Goal: Task Accomplishment & Management: Manage account settings

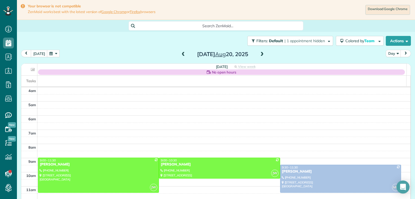
scroll to position [43, 0]
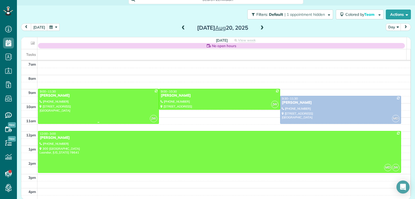
click at [61, 98] on div at bounding box center [98, 106] width 120 height 35
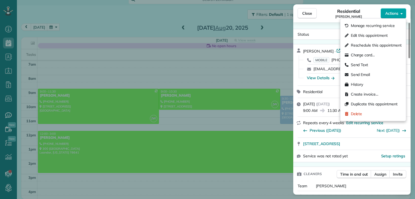
click at [395, 14] on span "Actions" at bounding box center [391, 13] width 13 height 5
click at [373, 34] on span "Edit this appointment" at bounding box center [369, 35] width 37 height 5
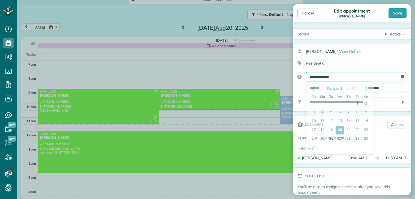
click at [348, 75] on input "**********" at bounding box center [356, 76] width 100 height 9
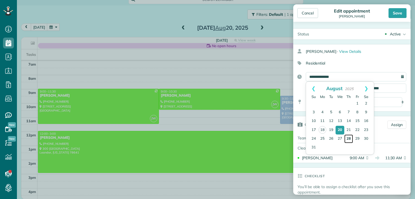
click at [349, 139] on link "28" at bounding box center [348, 139] width 9 height 9
type input "**********"
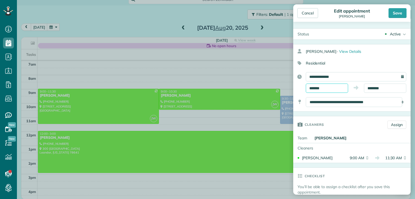
click at [332, 87] on input "*******" at bounding box center [327, 88] width 42 height 9
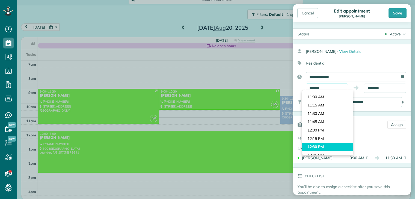
scroll to position [365, 0]
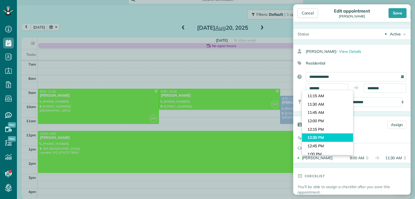
type input "********"
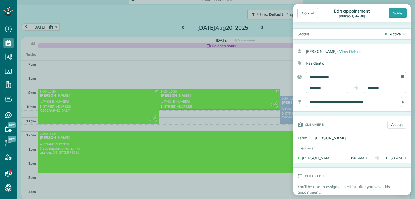
click at [326, 135] on body "Dashboard Scheduling Calendar View List View Dispatch View - Weekly scheduling …" at bounding box center [207, 99] width 415 height 199
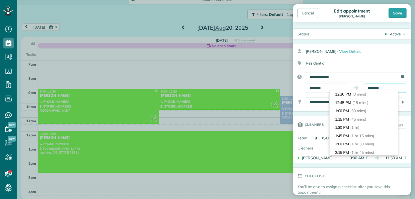
click at [378, 88] on input "********" at bounding box center [385, 88] width 42 height 9
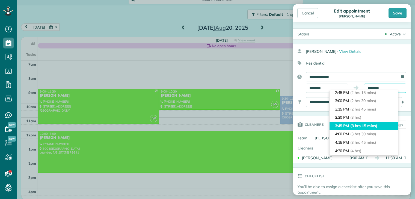
scroll to position [82, 0]
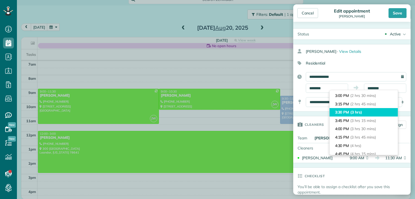
type input "*******"
click at [360, 112] on span "(3 hrs)" at bounding box center [356, 112] width 12 height 5
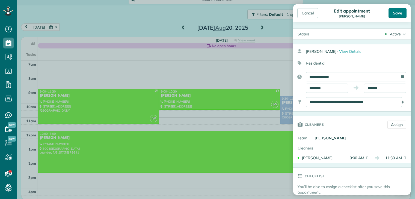
click at [396, 15] on div "Save" at bounding box center [397, 13] width 18 height 10
click at [396, 15] on body "Dashboard Scheduling Calendar View List View Dispatch View - Weekly scheduling …" at bounding box center [207, 99] width 415 height 199
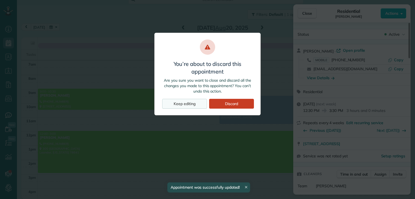
click at [200, 103] on div "Keep editing" at bounding box center [184, 104] width 45 height 10
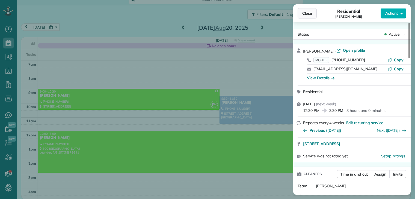
click at [310, 14] on span "Close" at bounding box center [307, 13] width 10 height 5
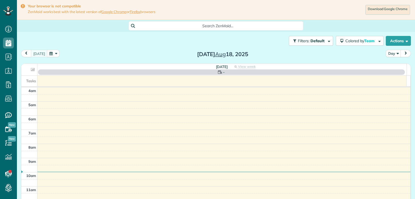
scroll to position [43, 0]
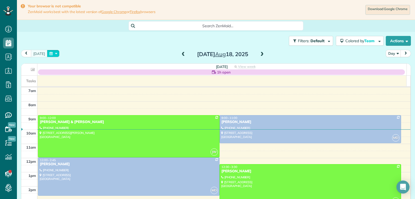
click at [52, 53] on button "button" at bounding box center [53, 53] width 13 height 7
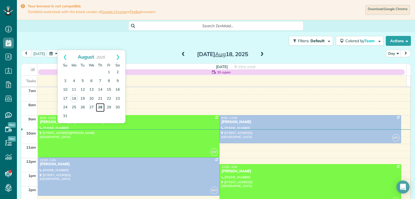
click at [100, 107] on link "28" at bounding box center [100, 107] width 9 height 9
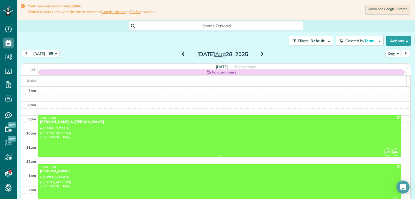
scroll to position [58, 0]
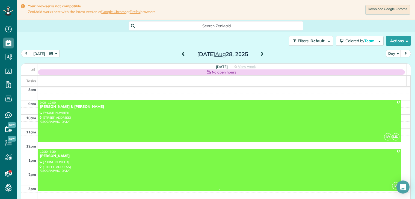
click at [58, 157] on div "[PERSON_NAME]" at bounding box center [220, 156] width 360 height 5
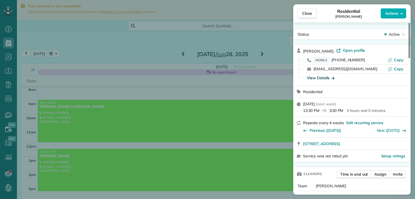
click at [334, 79] on icon "button" at bounding box center [332, 78] width 3 height 3
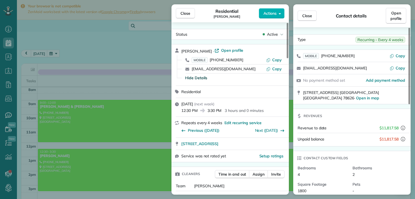
scroll to position [109, 0]
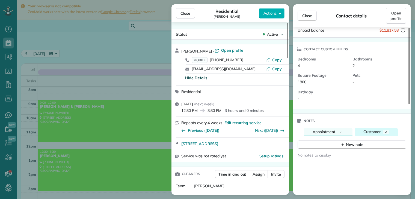
click at [368, 130] on span "Customer" at bounding box center [371, 132] width 17 height 5
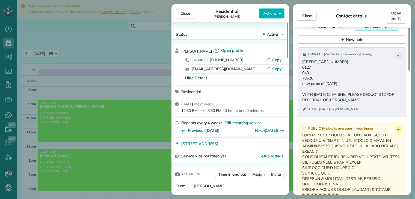
scroll to position [218, 0]
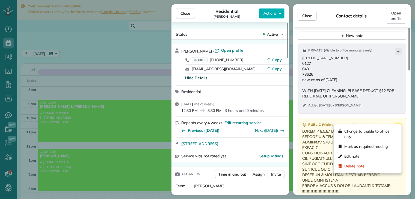
click at [399, 123] on icon at bounding box center [398, 126] width 7 height 7
click at [358, 156] on span "Edit note" at bounding box center [352, 156] width 16 height 5
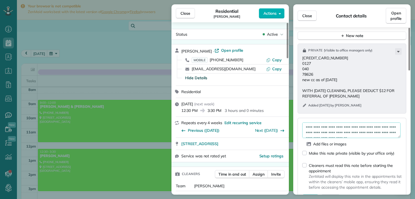
click at [302, 123] on textarea at bounding box center [351, 131] width 98 height 16
click at [308, 123] on textarea at bounding box center [351, 131] width 98 height 16
click at [309, 123] on textarea at bounding box center [351, 131] width 98 height 16
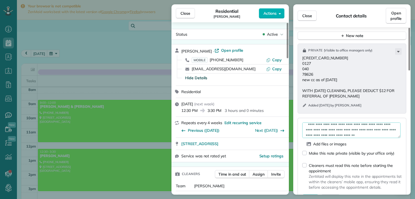
click at [309, 123] on textarea at bounding box center [351, 131] width 98 height 16
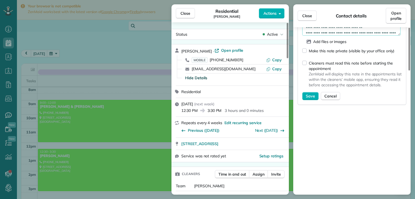
scroll to position [327, 0]
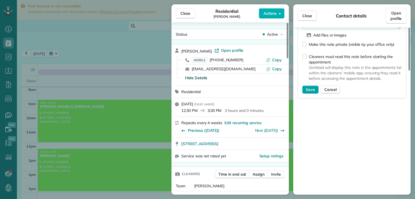
type textarea "**********"
click at [309, 87] on span "Save" at bounding box center [310, 89] width 9 height 5
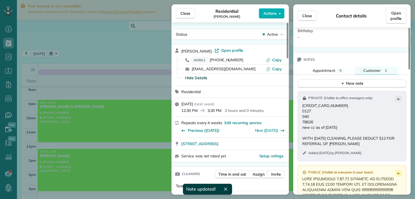
scroll to position [164, 0]
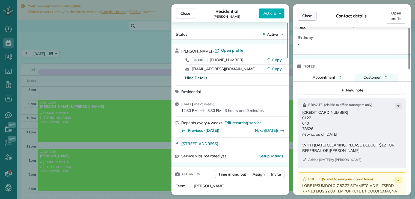
click at [309, 18] on span "Close" at bounding box center [307, 15] width 10 height 5
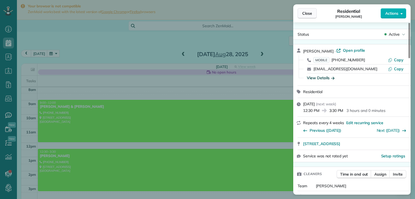
click at [310, 15] on span "Close" at bounding box center [307, 13] width 10 height 5
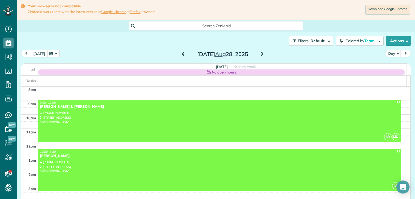
click at [40, 53] on button "[DATE]" at bounding box center [39, 53] width 17 height 7
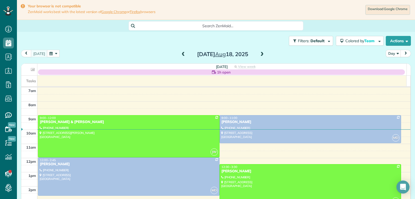
click at [259, 54] on span at bounding box center [262, 54] width 6 height 5
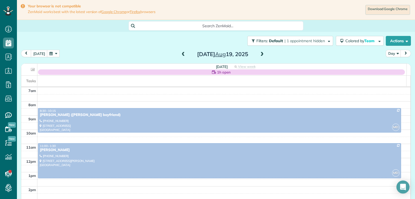
click at [259, 54] on span at bounding box center [262, 54] width 6 height 5
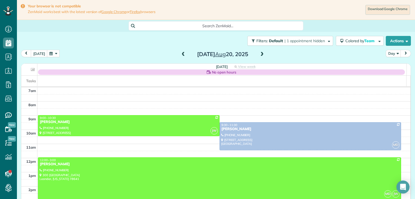
click at [259, 54] on span at bounding box center [262, 54] width 6 height 5
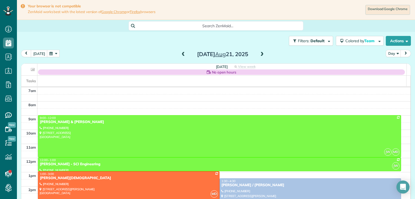
click at [259, 55] on span at bounding box center [262, 54] width 6 height 5
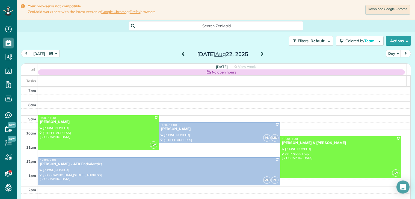
click at [53, 54] on button "button" at bounding box center [53, 53] width 13 height 7
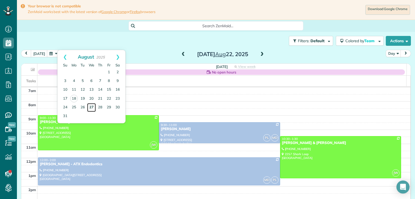
click at [92, 107] on link "27" at bounding box center [91, 107] width 9 height 9
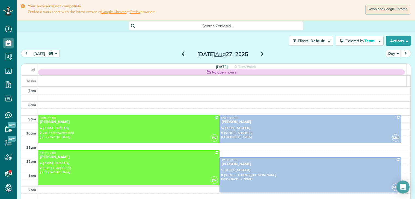
click at [260, 54] on span at bounding box center [262, 54] width 6 height 5
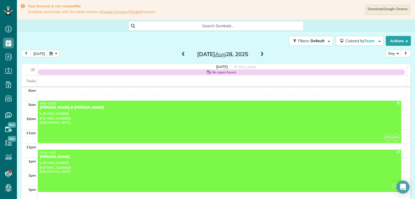
scroll to position [58, 0]
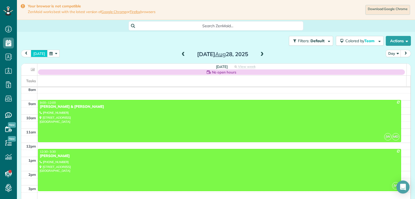
click at [39, 55] on button "[DATE]" at bounding box center [39, 53] width 17 height 7
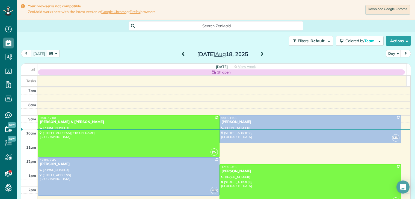
click at [261, 53] on span at bounding box center [262, 54] width 6 height 5
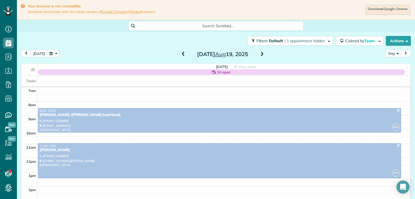
click at [260, 53] on span at bounding box center [262, 54] width 6 height 5
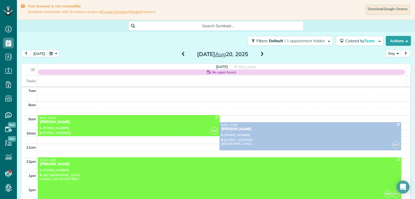
click at [260, 54] on span at bounding box center [262, 54] width 6 height 5
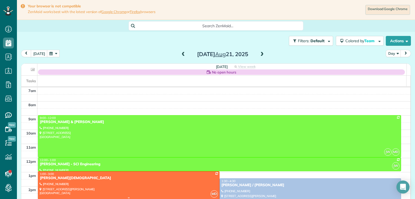
click at [68, 179] on div "[PERSON_NAME][DEMOGRAPHIC_DATA]" at bounding box center [129, 178] width 178 height 5
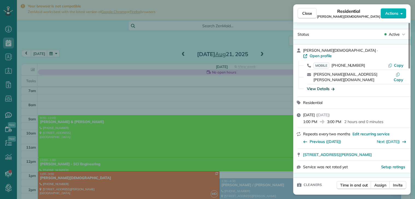
click at [333, 88] on icon "button" at bounding box center [332, 89] width 3 height 3
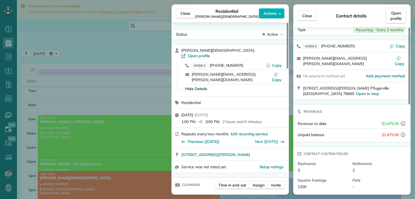
scroll to position [7, 0]
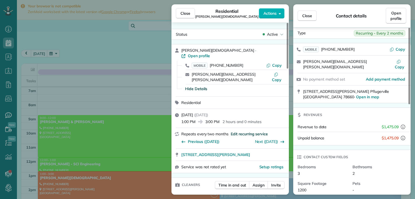
click at [254, 131] on span "Edit recurring service" at bounding box center [249, 133] width 37 height 5
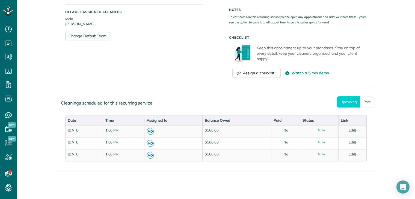
scroll to position [217, 0]
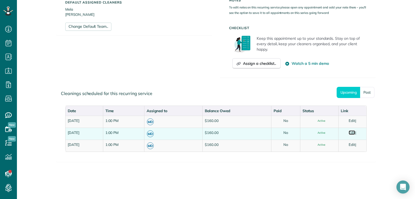
click at [354, 133] on link "Edit" at bounding box center [351, 133] width 7 height 4
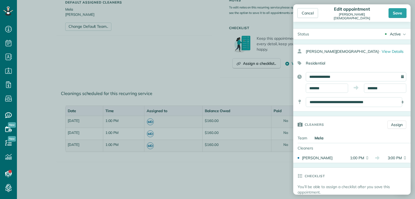
click at [390, 34] on div "Active" at bounding box center [395, 33] width 11 height 5
click at [395, 60] on div "Cancelled" at bounding box center [395, 61] width 17 height 4
click at [394, 15] on div "Save" at bounding box center [397, 13] width 18 height 10
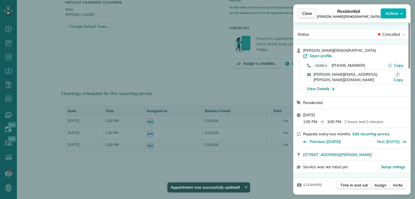
click at [308, 13] on span "Close" at bounding box center [307, 13] width 10 height 5
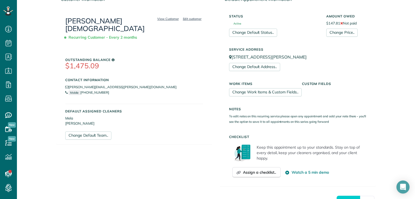
scroll to position [80, 0]
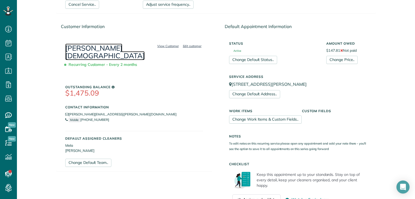
click at [118, 48] on link "[PERSON_NAME][DEMOGRAPHIC_DATA]" at bounding box center [104, 52] width 79 height 17
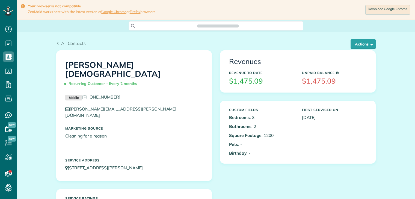
scroll to position [2, 2]
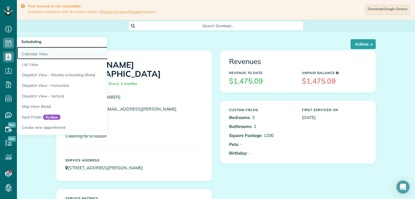
click at [36, 54] on link "Calendar View" at bounding box center [85, 53] width 136 height 13
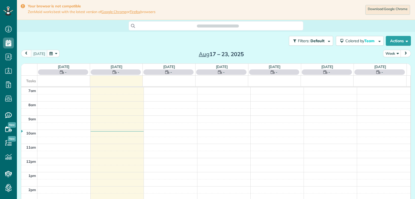
scroll to position [2, 2]
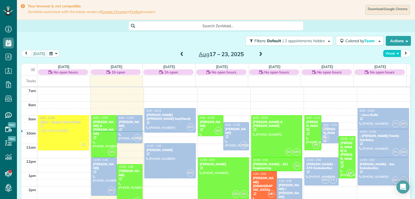
click at [386, 54] on button "Week" at bounding box center [392, 53] width 18 height 7
click at [385, 67] on link "Day" at bounding box center [404, 66] width 43 height 11
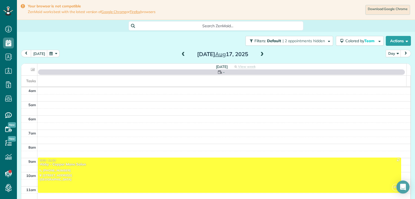
scroll to position [43, 0]
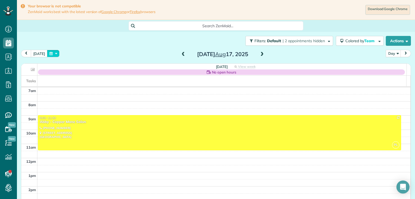
click at [56, 53] on button "button" at bounding box center [53, 53] width 13 height 7
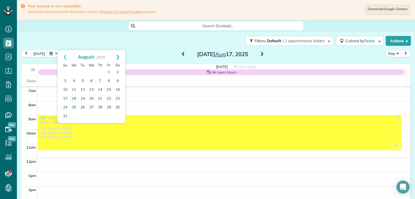
click at [119, 58] on link "Next" at bounding box center [117, 57] width 15 height 14
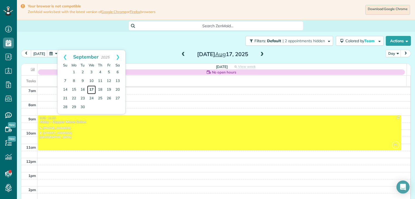
click at [91, 89] on link "17" at bounding box center [91, 90] width 9 height 9
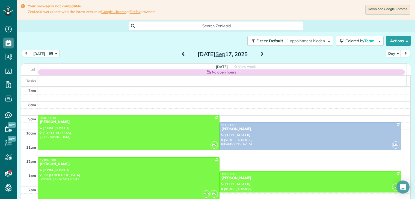
click at [260, 55] on span at bounding box center [262, 54] width 6 height 5
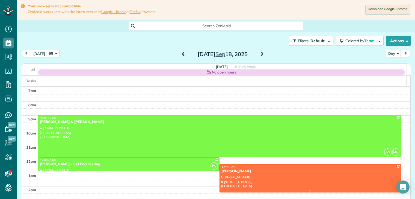
click at [236, 169] on div "[PERSON_NAME]" at bounding box center [310, 171] width 178 height 5
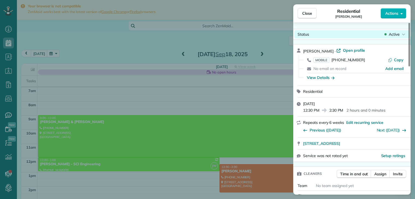
click at [392, 33] on span "Active" at bounding box center [393, 34] width 11 height 5
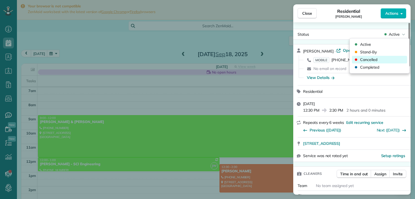
click at [371, 59] on span "Cancelled" at bounding box center [368, 59] width 17 height 5
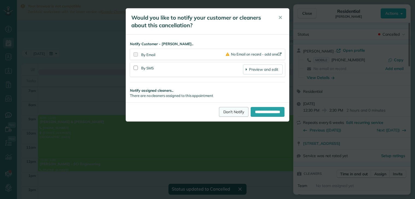
click at [225, 112] on link "Don't Notify" at bounding box center [233, 112] width 29 height 10
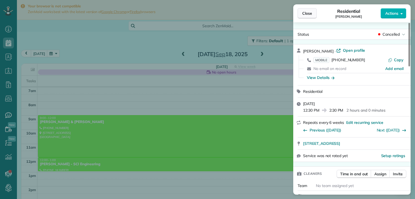
click at [303, 14] on span "Close" at bounding box center [307, 13] width 10 height 5
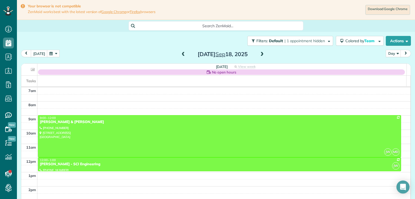
scroll to position [58, 0]
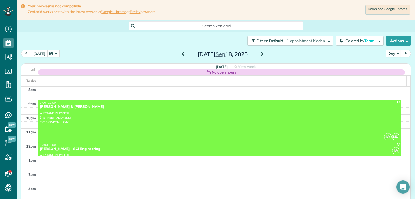
click at [44, 52] on button "[DATE]" at bounding box center [39, 53] width 17 height 7
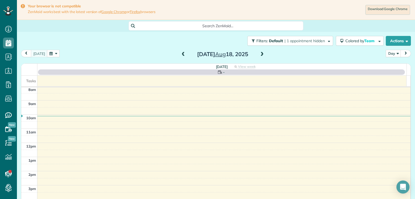
scroll to position [43, 0]
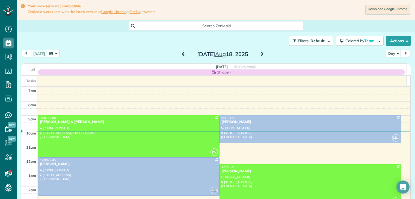
click at [259, 54] on span at bounding box center [262, 54] width 6 height 5
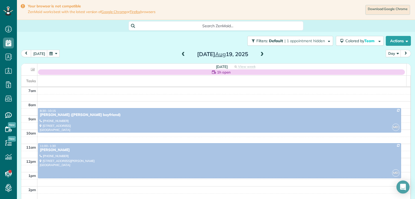
click at [259, 54] on span at bounding box center [262, 54] width 6 height 5
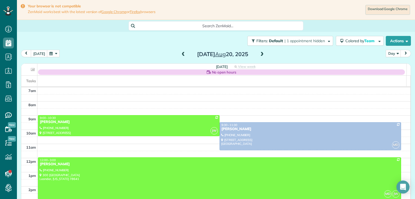
click at [259, 54] on span at bounding box center [262, 54] width 6 height 5
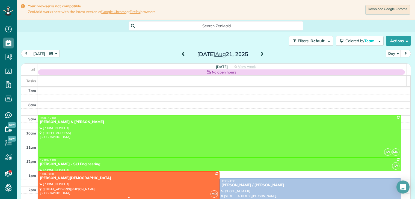
click at [76, 179] on div "[PERSON_NAME][DEMOGRAPHIC_DATA]" at bounding box center [129, 178] width 178 height 5
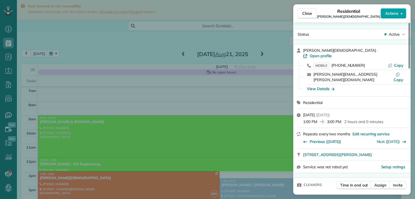
click at [388, 13] on span "Actions" at bounding box center [391, 13] width 13 height 5
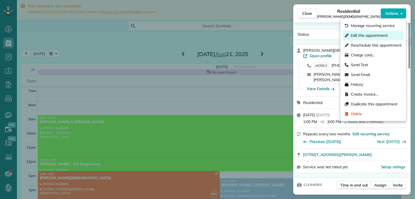
click at [371, 35] on span "Edit this appointment" at bounding box center [369, 35] width 37 height 5
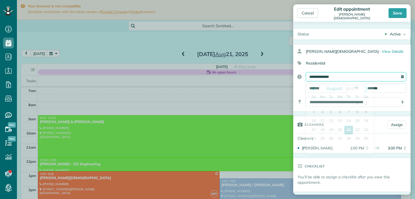
click at [334, 75] on input "**********" at bounding box center [356, 76] width 100 height 9
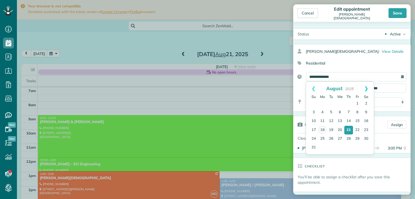
click at [368, 88] on link "Next" at bounding box center [365, 89] width 15 height 14
click at [348, 121] on link "18" at bounding box center [348, 121] width 9 height 9
type input "**********"
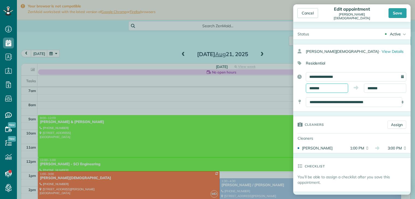
click at [332, 87] on input "*******" at bounding box center [327, 88] width 42 height 9
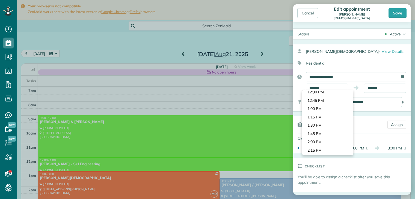
scroll to position [405, 0]
type input "********"
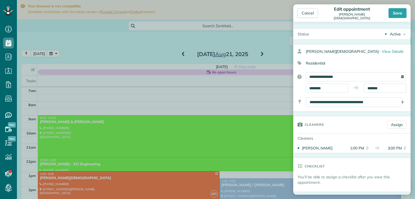
click at [333, 98] on body "Dashboard Scheduling Calendar View List View Dispatch View - Weekly scheduling …" at bounding box center [207, 99] width 415 height 199
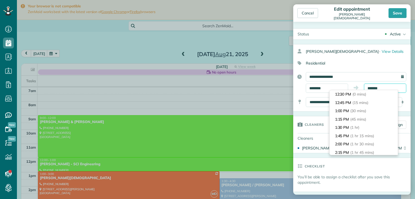
scroll to position [75, 0]
click at [375, 88] on input "*******" at bounding box center [385, 88] width 42 height 9
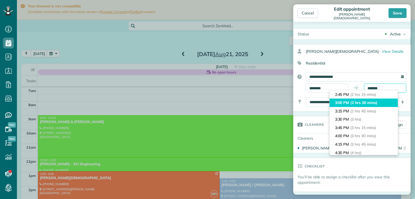
scroll to position [47, 0]
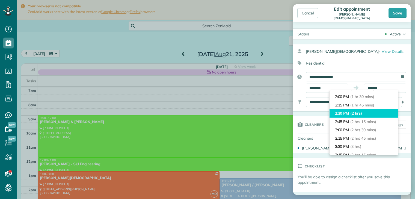
type input "*******"
click at [356, 111] on span "(2 hrs)" at bounding box center [356, 113] width 12 height 5
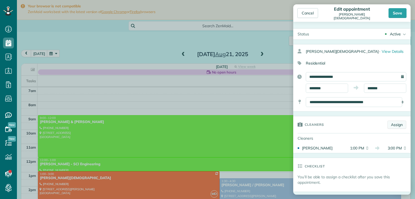
click at [391, 126] on link "Assign" at bounding box center [396, 125] width 19 height 8
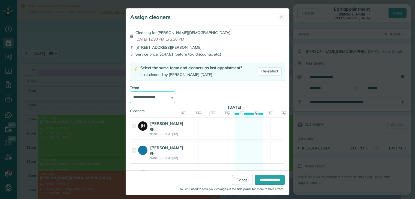
click at [153, 98] on select "**********" at bounding box center [152, 97] width 45 height 11
select select "*****"
click at [130, 92] on select "**********" at bounding box center [152, 97] width 45 height 11
click at [256, 178] on input "**********" at bounding box center [270, 180] width 30 height 10
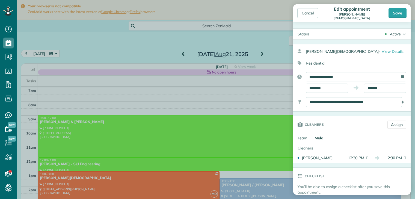
click at [400, 14] on div "Save" at bounding box center [397, 13] width 18 height 10
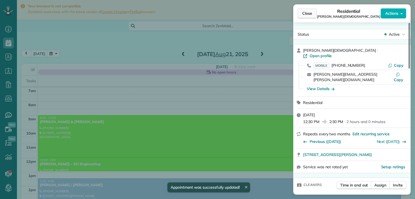
click at [307, 13] on span "Close" at bounding box center [307, 13] width 10 height 5
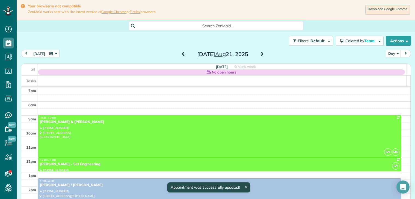
click at [55, 53] on button "button" at bounding box center [53, 53] width 13 height 7
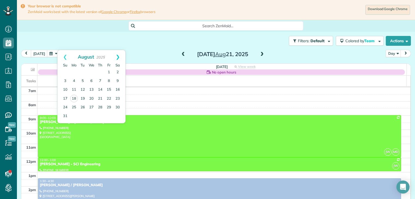
click at [119, 58] on link "Next" at bounding box center [117, 57] width 15 height 14
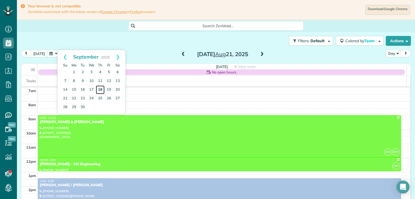
click at [100, 90] on link "18" at bounding box center [100, 90] width 9 height 9
